Goal: Information Seeking & Learning: Learn about a topic

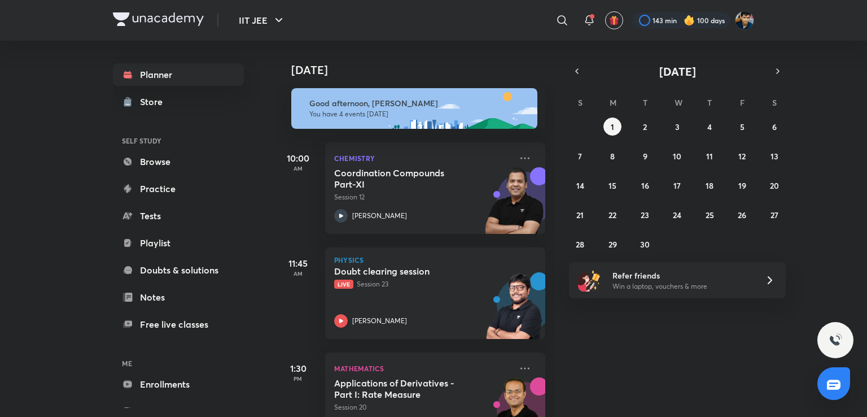
scroll to position [150, 0]
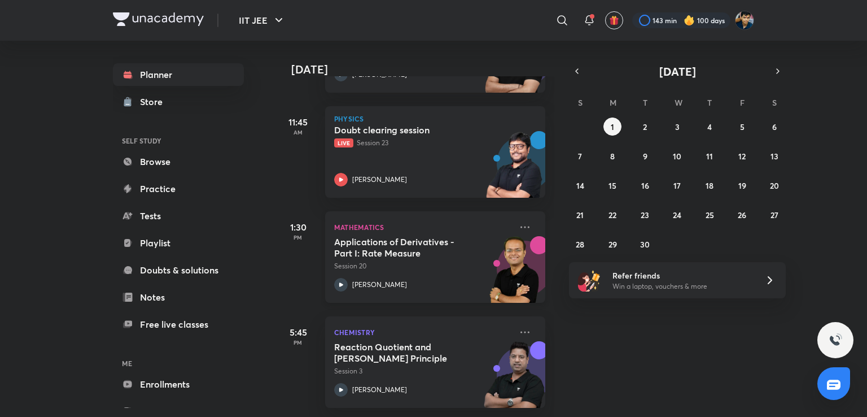
click at [400, 265] on div "Applications of Derivatives - Part I: Rate Measure Session 20 Vineet Loomba" at bounding box center [422, 263] width 177 height 55
click at [634, 403] on div "Today Good afternoon, SHREYANSH You have 4 events today 10:00 AM Chemistry Coor…" at bounding box center [569, 229] width 589 height 376
click at [596, 340] on div "Today Good afternoon, SHREYANSH You have 4 events today 10:00 AM Chemistry Coor…" at bounding box center [569, 229] width 589 height 376
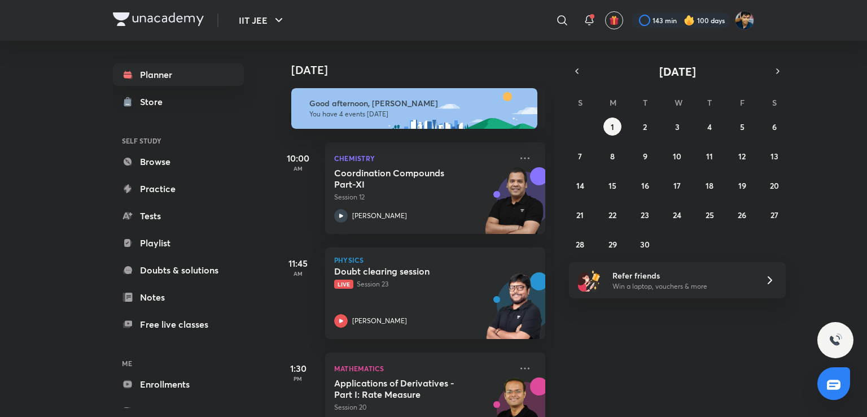
scroll to position [150, 0]
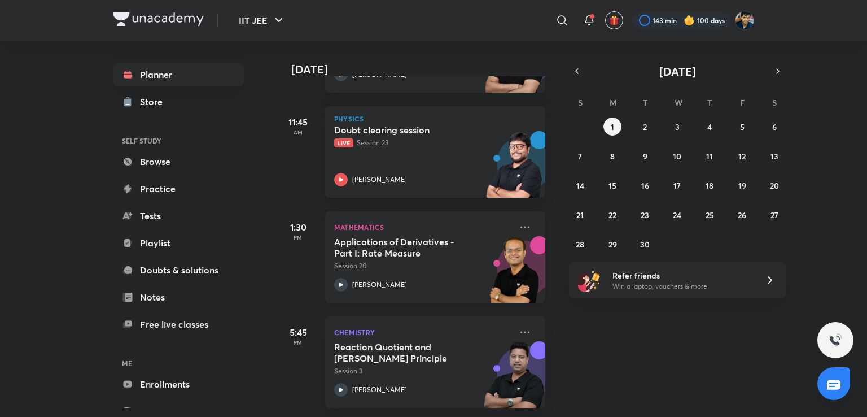
click at [443, 266] on div "Applications of Derivatives - Part I: Rate Measure Session 20 Vineet Loomba" at bounding box center [422, 263] width 177 height 55
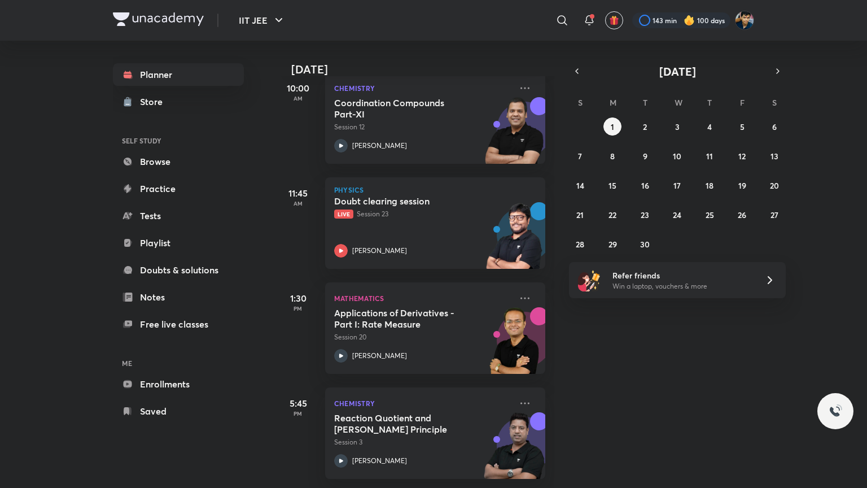
scroll to position [78, 0]
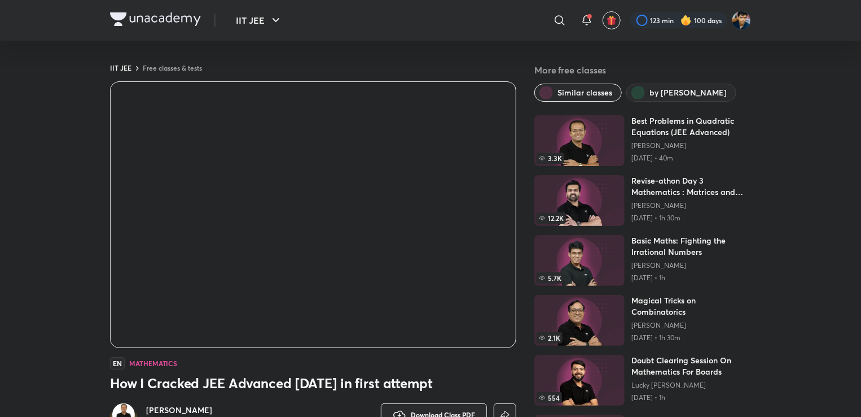
scroll to position [128, 0]
